Goal: Transaction & Acquisition: Purchase product/service

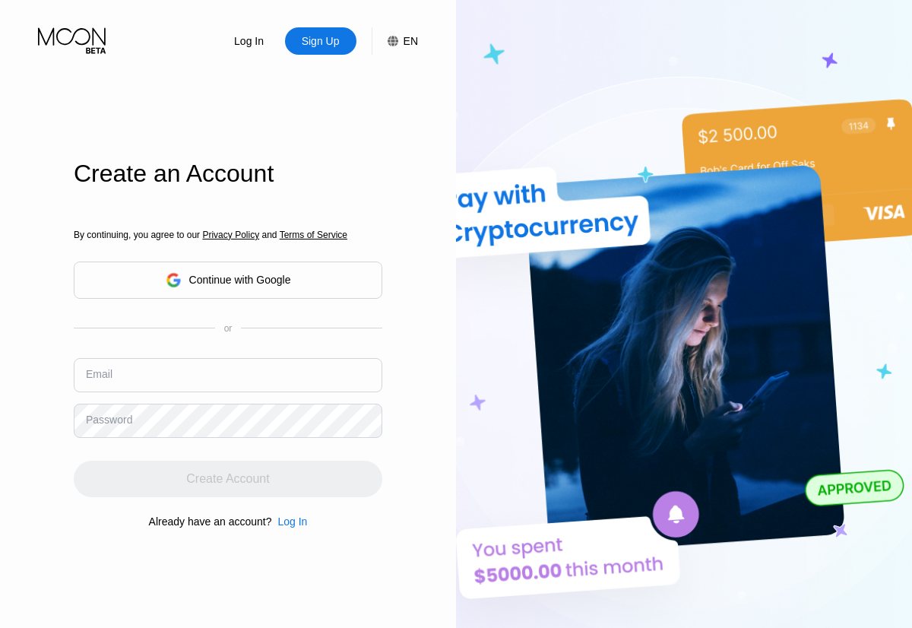
click at [228, 358] on input "text" at bounding box center [228, 375] width 309 height 34
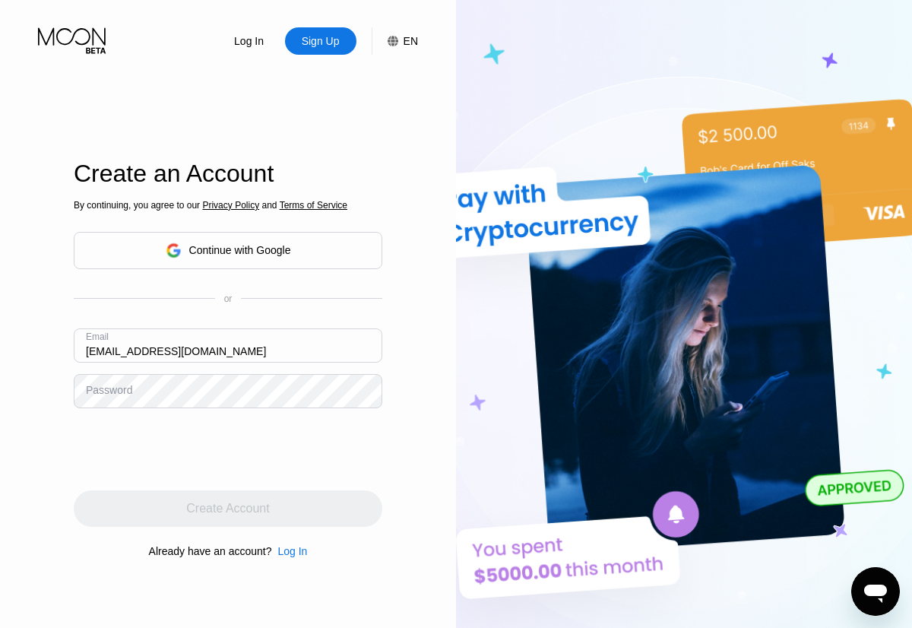
type input "[EMAIL_ADDRESS][DOMAIN_NAME]"
click at [228, 509] on div "Create Account" at bounding box center [227, 508] width 83 height 15
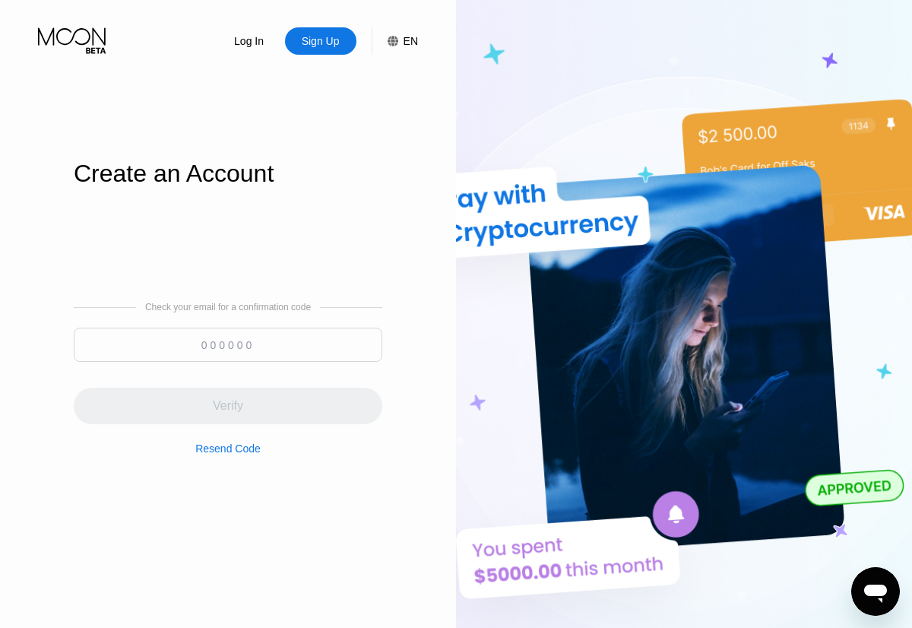
click at [228, 344] on input at bounding box center [228, 345] width 309 height 34
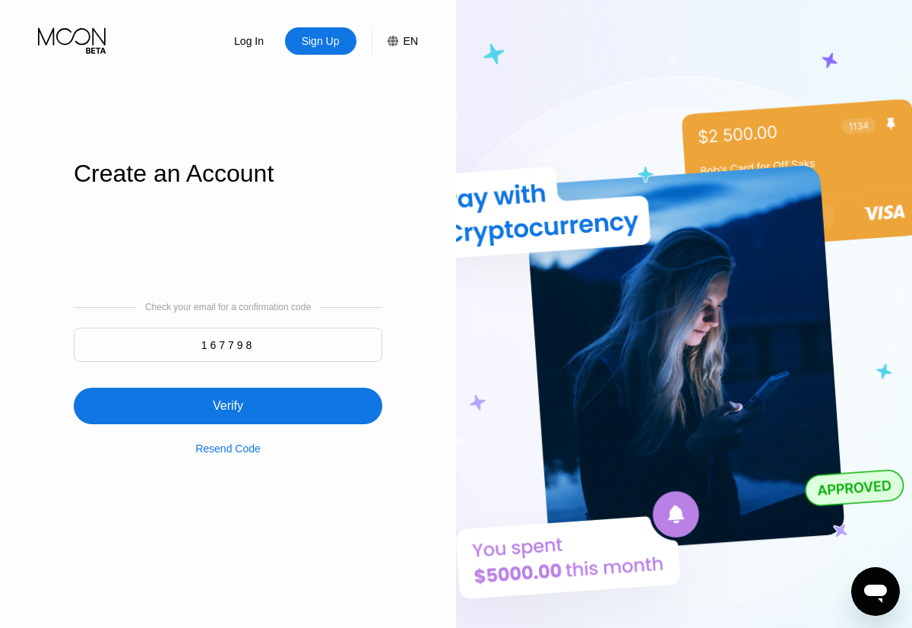
type input "167798"
click at [228, 397] on div "Verify" at bounding box center [228, 406] width 309 height 36
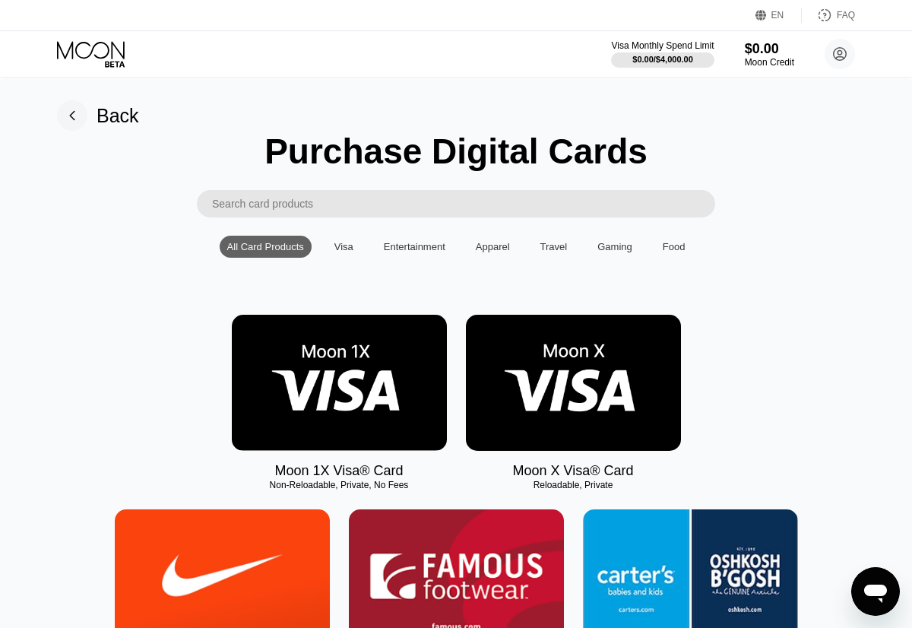
click at [339, 383] on img at bounding box center [339, 383] width 215 height 136
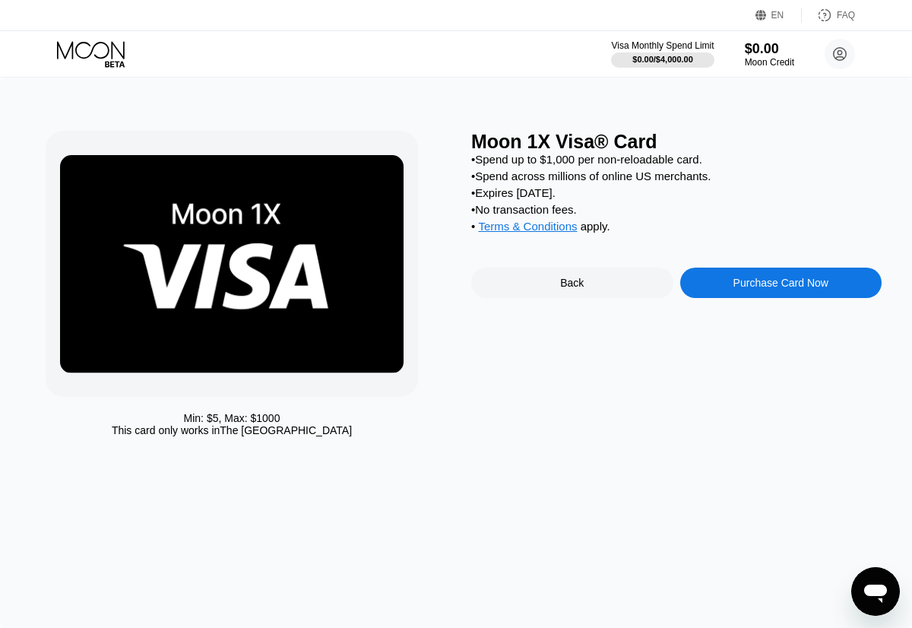
click at [781, 285] on div "Purchase Card Now" at bounding box center [781, 283] width 95 height 12
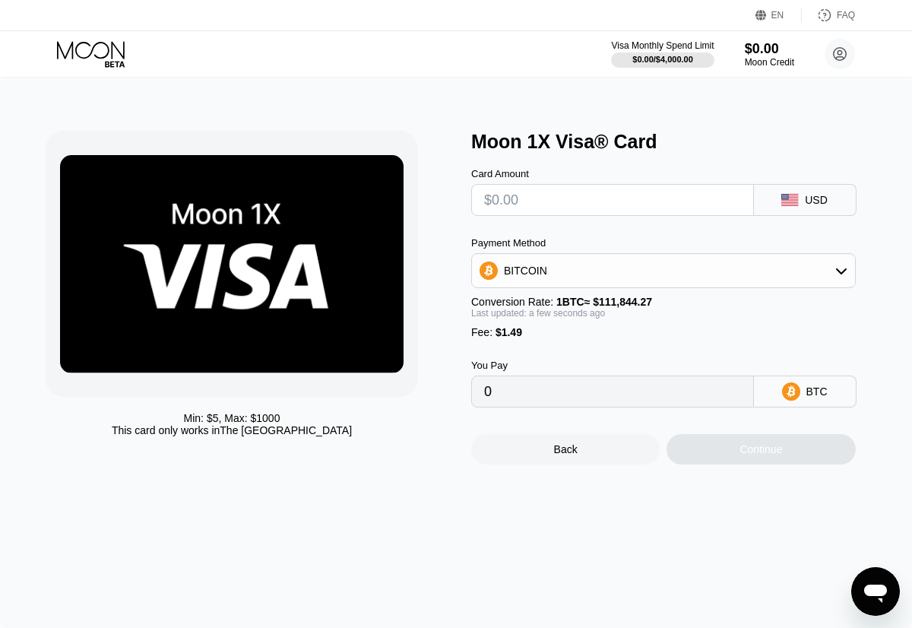
type input "$9"
type input "0.00009380"
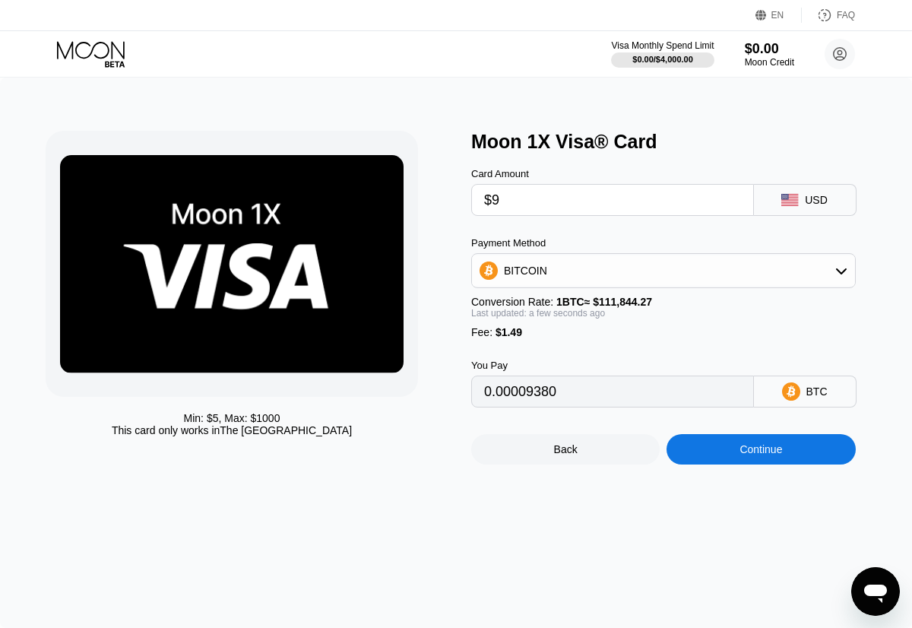
type input "$95"
type input "0.00086272"
click at [761, 450] on div "Continue" at bounding box center [761, 449] width 43 height 12
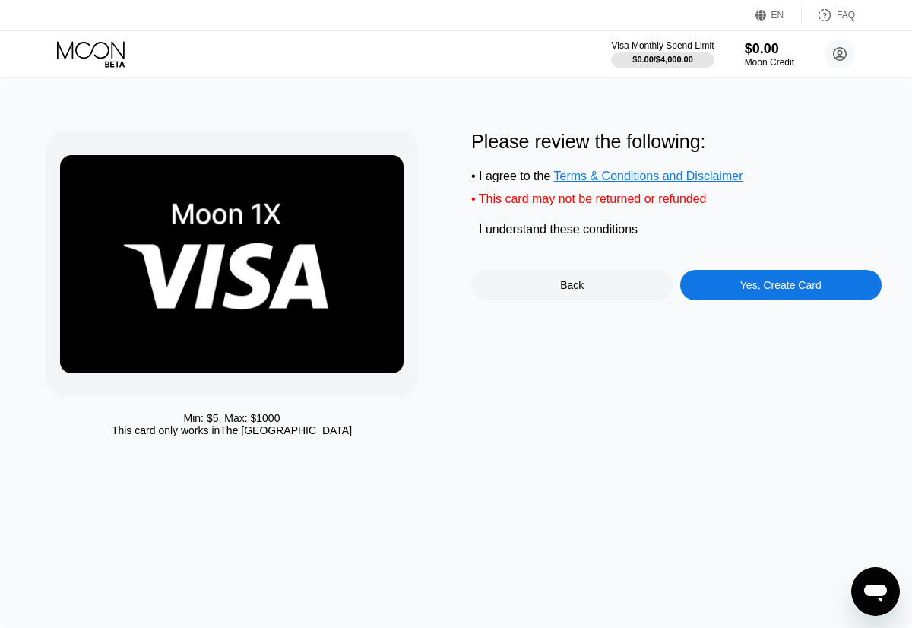
click at [781, 287] on div "Yes, Create Card" at bounding box center [781, 285] width 81 height 12
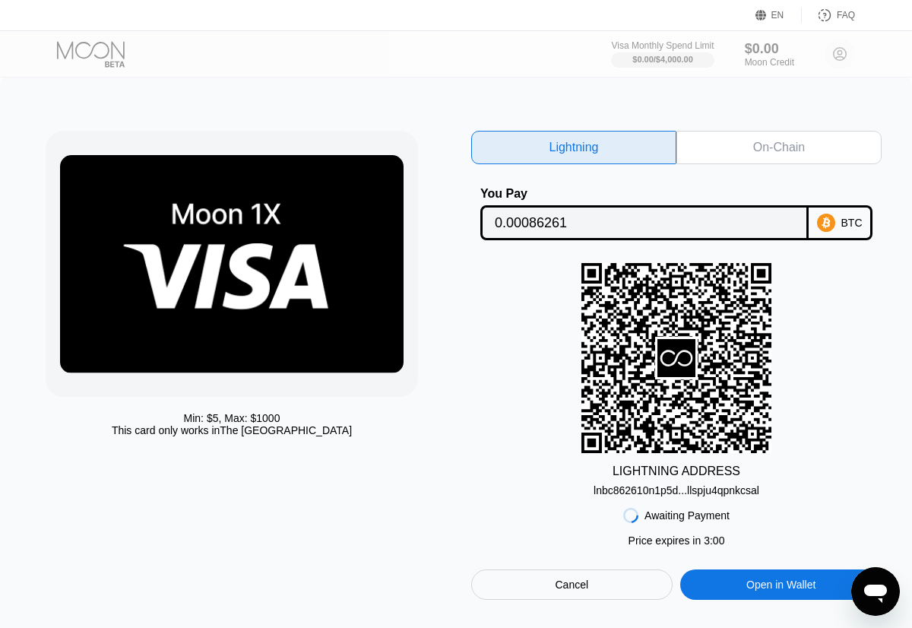
click at [779, 148] on div "On-Chain" at bounding box center [780, 147] width 52 height 15
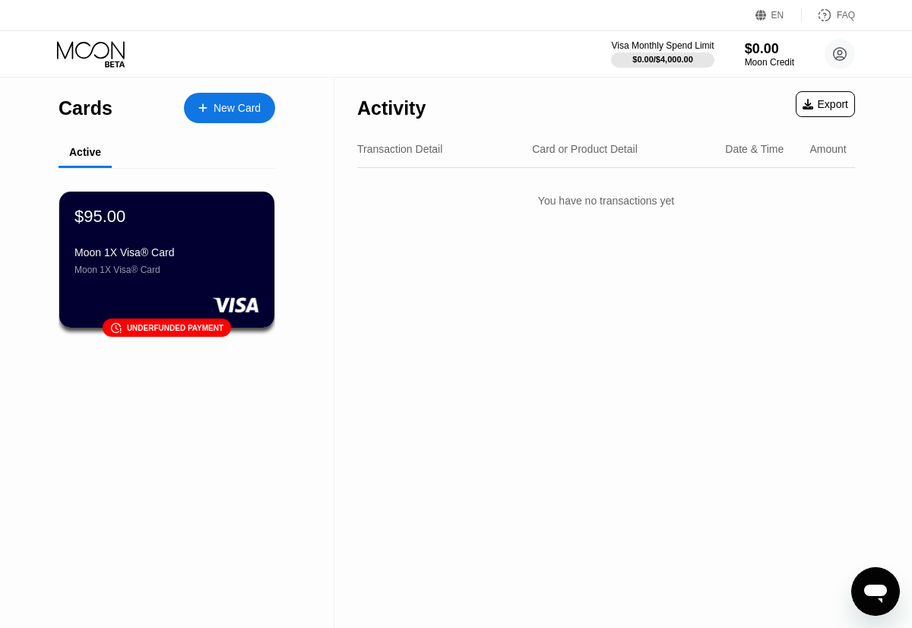
click at [100, 447] on div "Cards New Card Active $95.00 Moon 1X Visa® Card Moon 1X Visa® Card 󰗎 Underfunde…" at bounding box center [167, 353] width 335 height 551
click at [519, 351] on div "Activity Export Transaction Detail Card or Product Detail Date & Time Amount Yo…" at bounding box center [607, 353] width 544 height 551
